Goal: Task Accomplishment & Management: Manage account settings

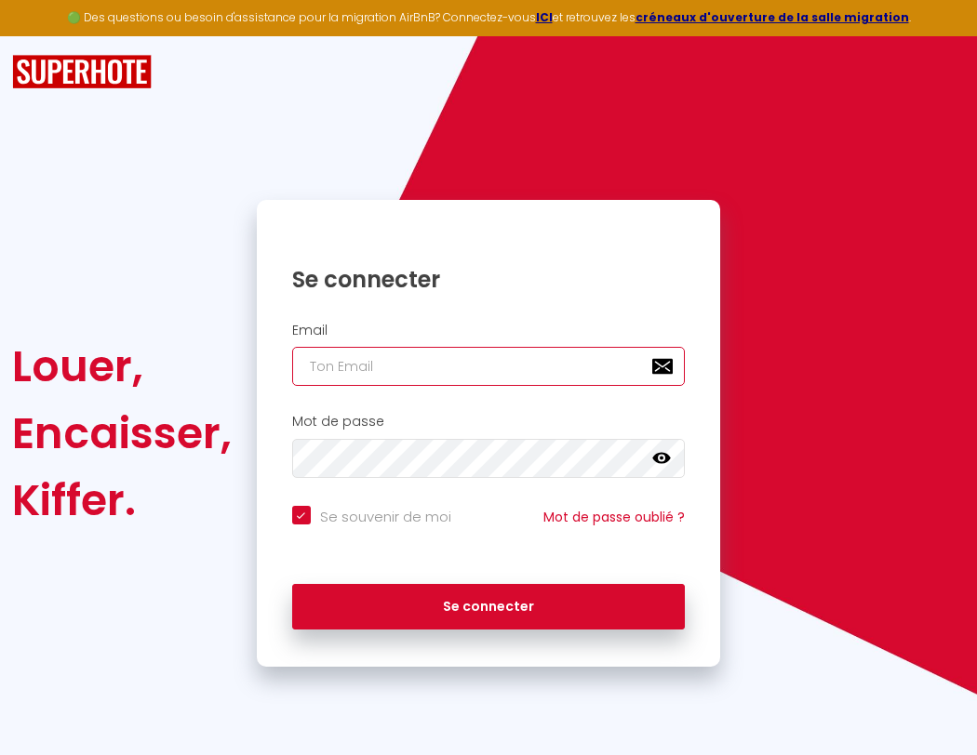
type input "l"
checkbox input "true"
type input "le"
checkbox input "true"
type input "les"
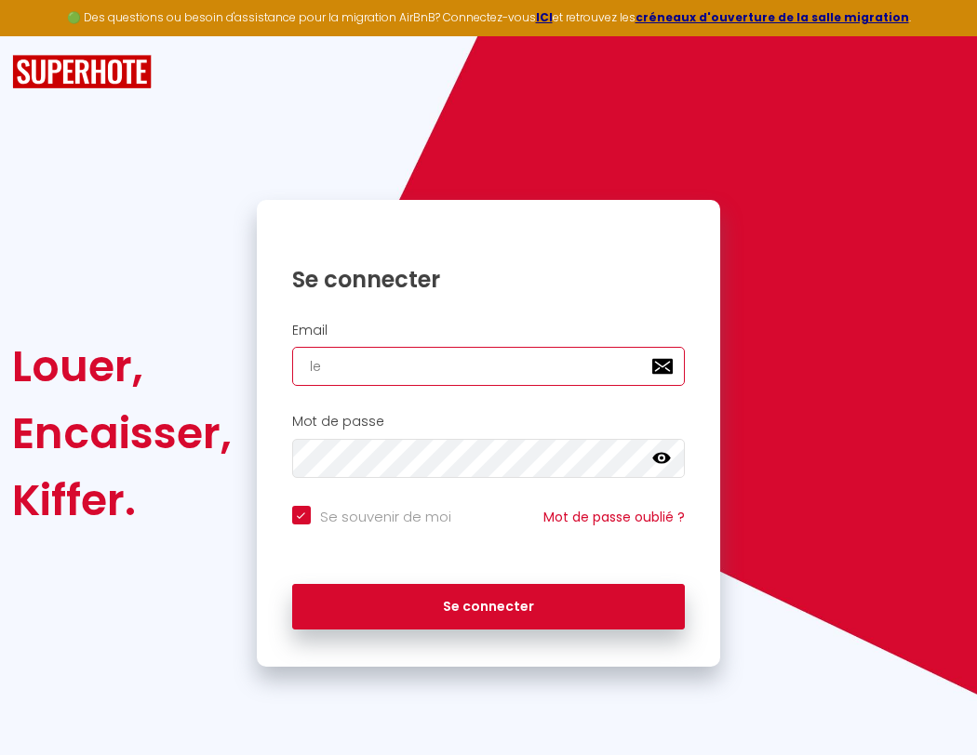
checkbox input "true"
type input "lesp"
checkbox input "true"
type input "lespa"
checkbox input "true"
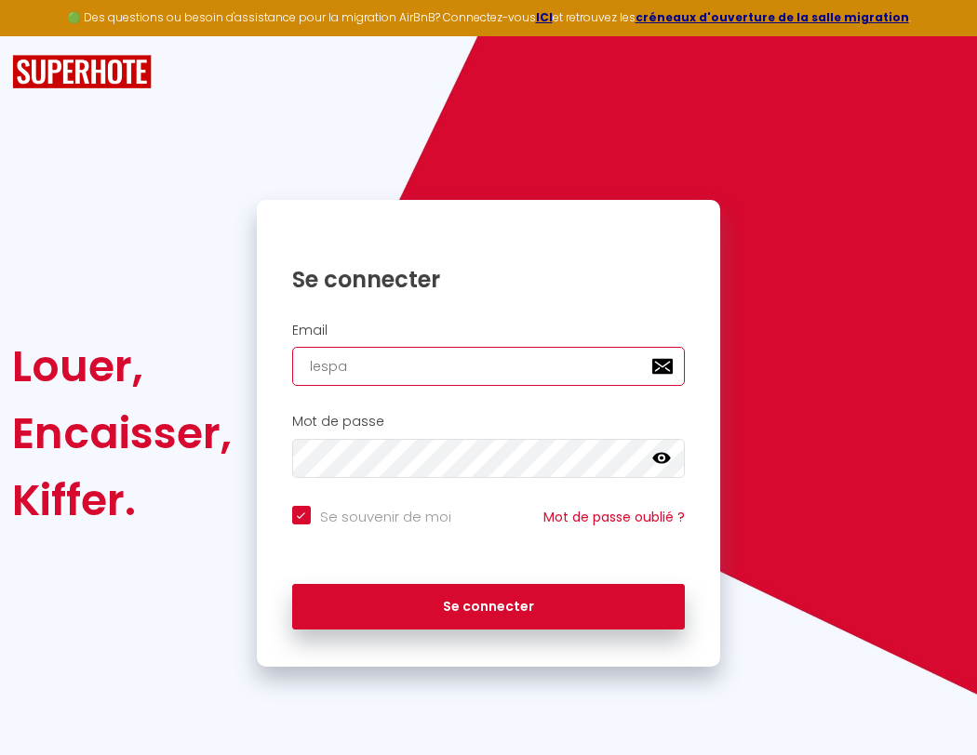
type input "lespac"
checkbox input "true"
type input "lespace"
checkbox input "true"
type input "l"
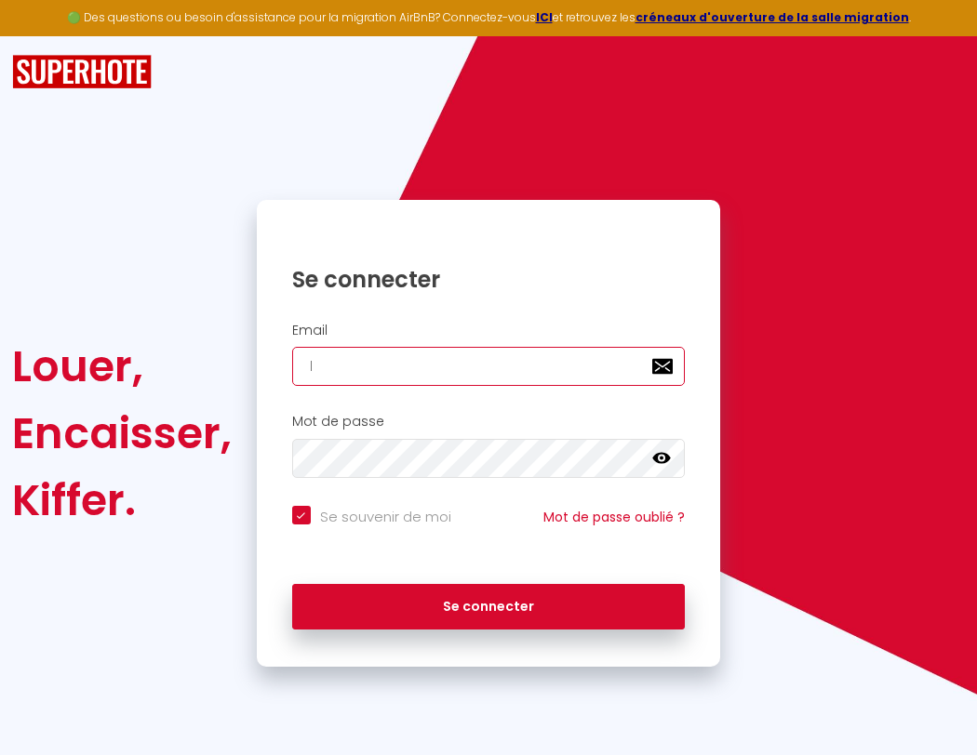
checkbox input "true"
type input "le"
checkbox input "true"
type input "les"
checkbox input "true"
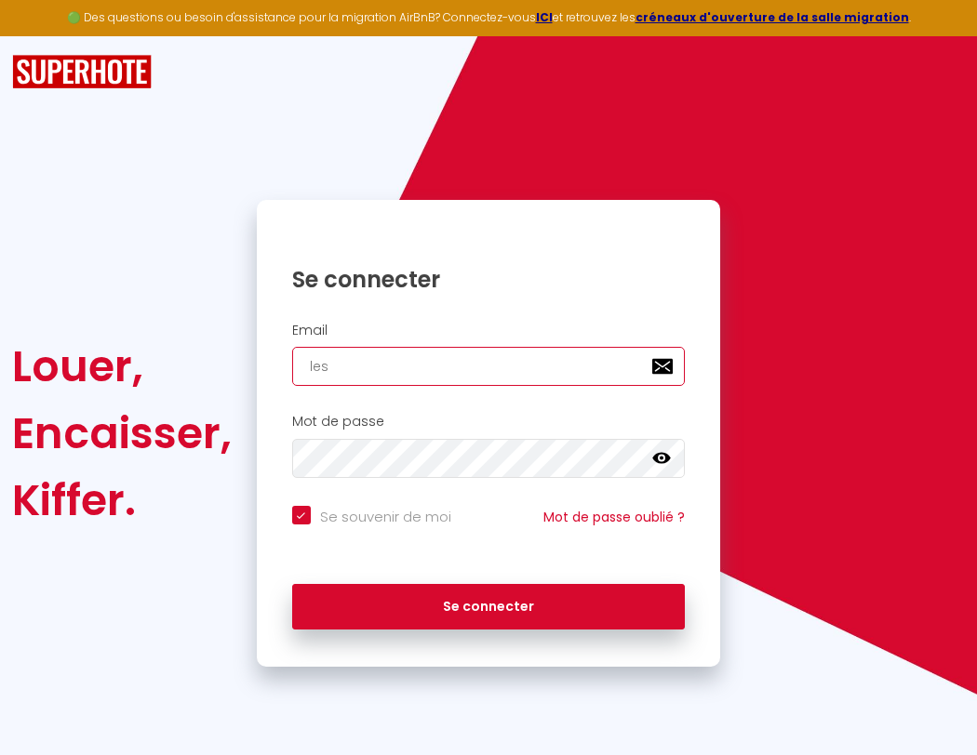
type input "lespacedet"
checkbox input "true"
type input "lesp"
checkbox input "true"
type input "lespacedete"
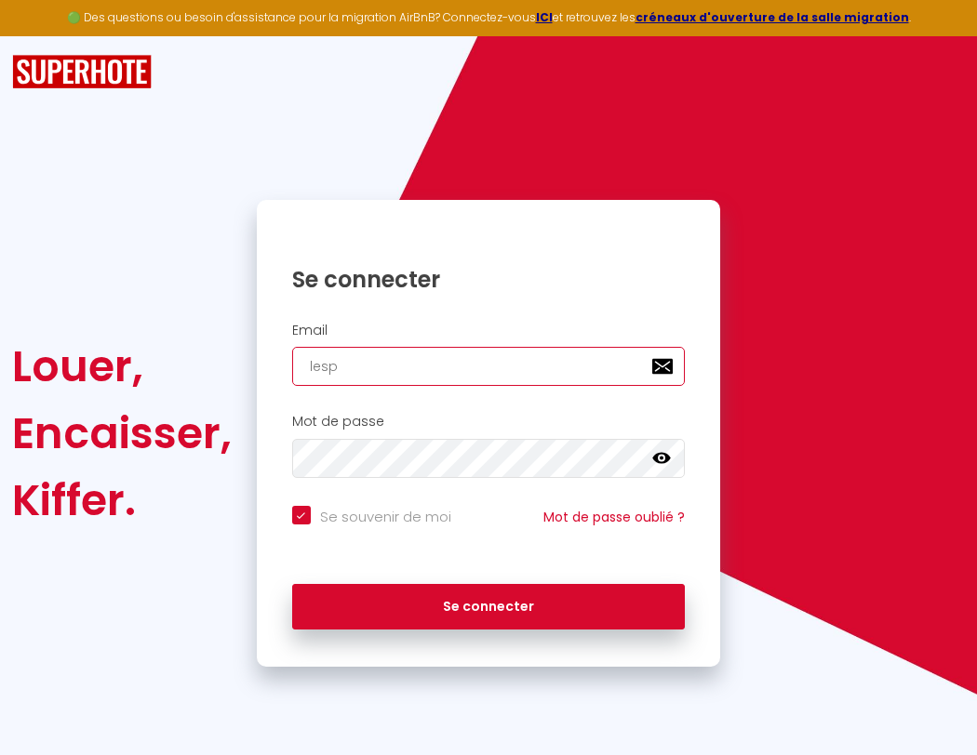
checkbox input "true"
type input "lespa"
checkbox input "true"
type input "lespacedeten"
checkbox input "true"
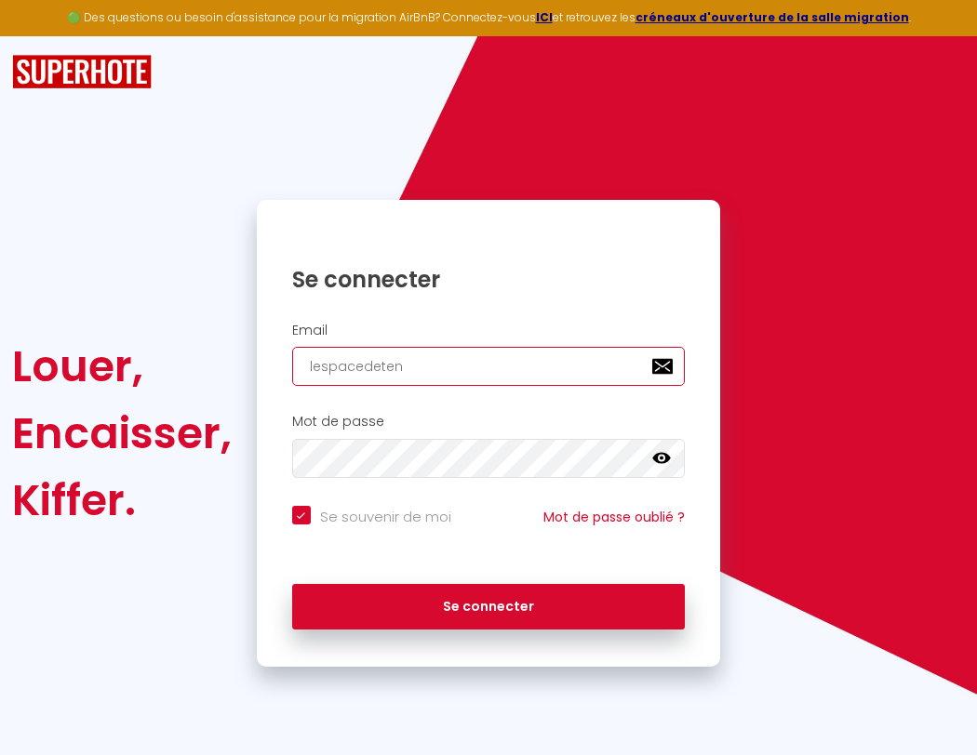
type input "l"
checkbox input "true"
type input "lespacedetent"
checkbox input "true"
type input "lespace"
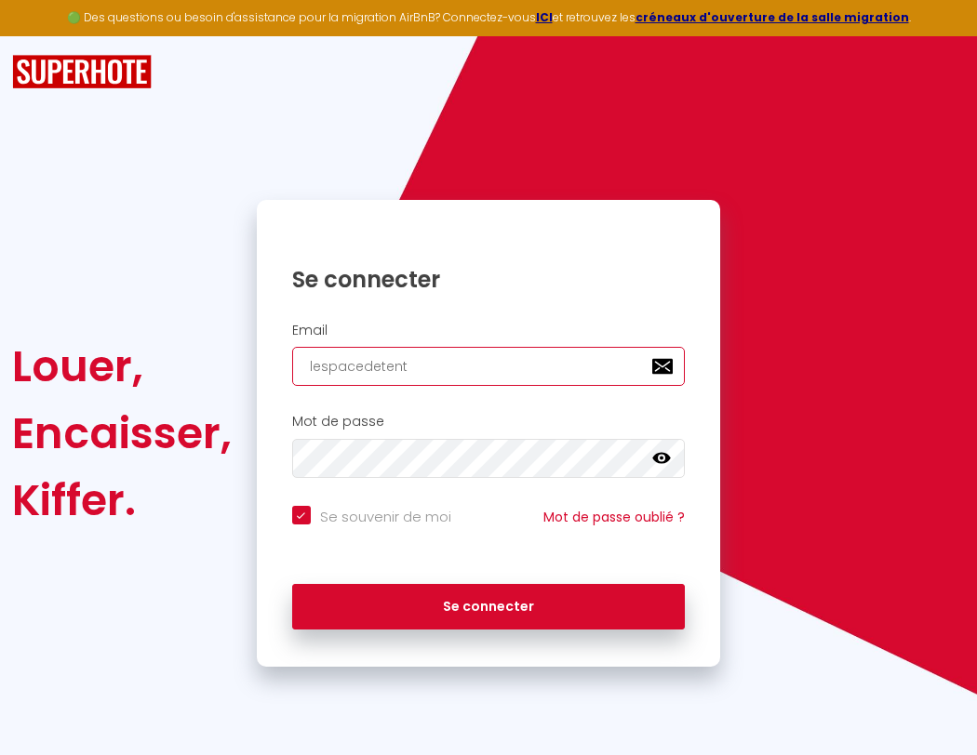
checkbox input "true"
type input "lespaced"
checkbox input "true"
type input "lespacede"
checkbox input "true"
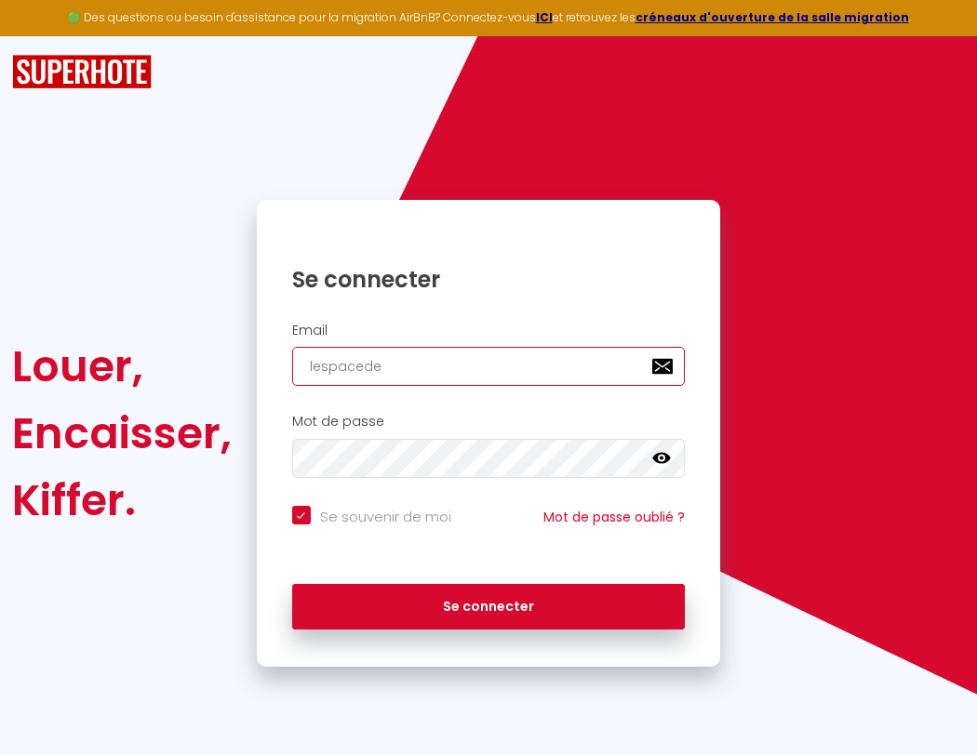
type input "lespacedet"
checkbox input "true"
type input "lespacedete"
checkbox input "true"
type input "lespacedeten"
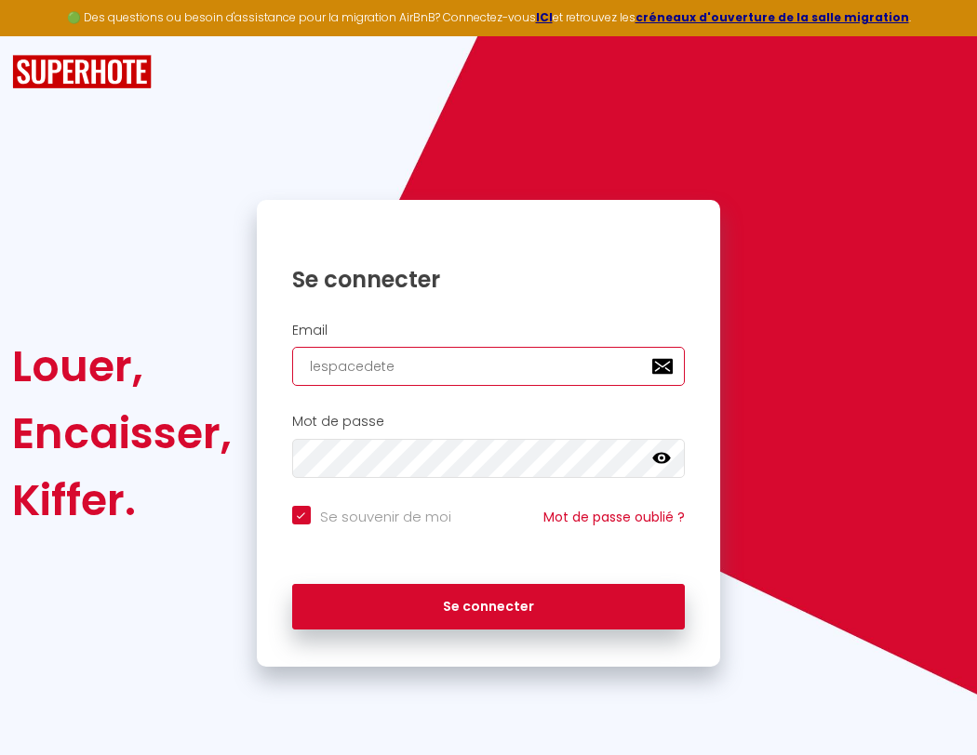
checkbox input "true"
